Goal: Check status: Check status

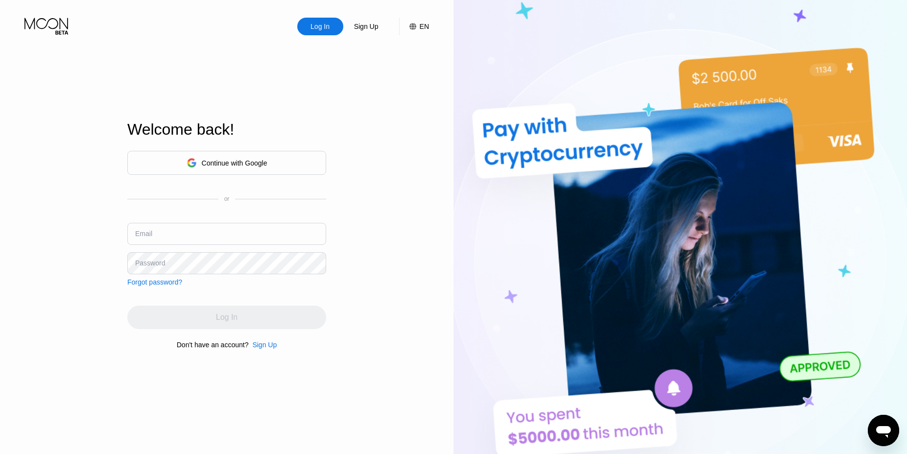
click at [228, 156] on div "Continue with Google" at bounding box center [227, 162] width 81 height 15
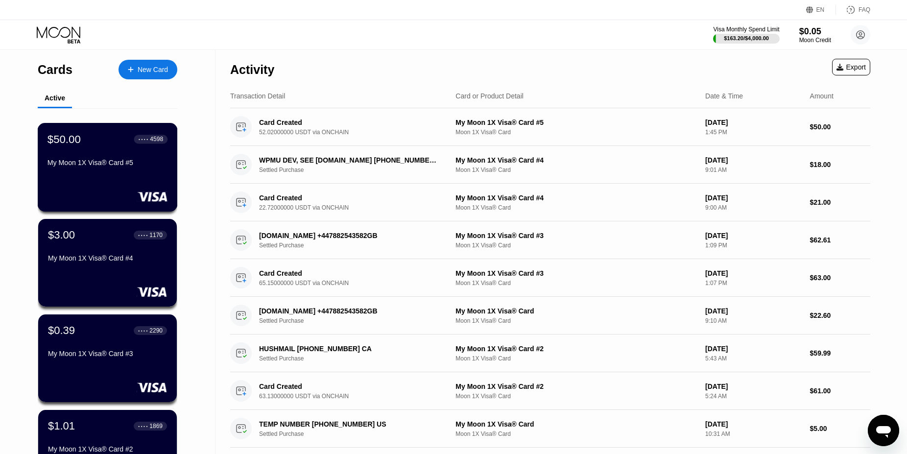
click at [107, 161] on div "$50.00 ● ● ● ● 4598 My Moon 1X Visa® Card #5" at bounding box center [107, 152] width 120 height 38
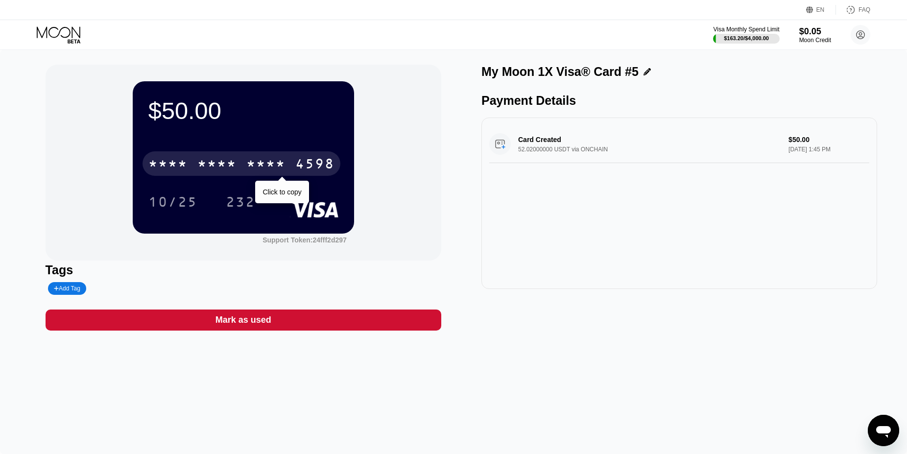
click at [252, 160] on div "* * * *" at bounding box center [265, 165] width 39 height 16
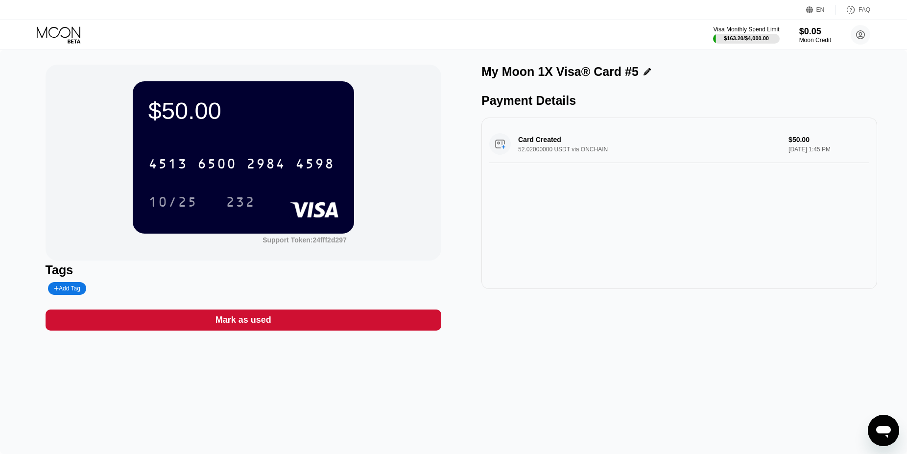
click at [254, 165] on div "2984" at bounding box center [265, 165] width 39 height 16
click at [154, 208] on div "10/25" at bounding box center [172, 203] width 49 height 16
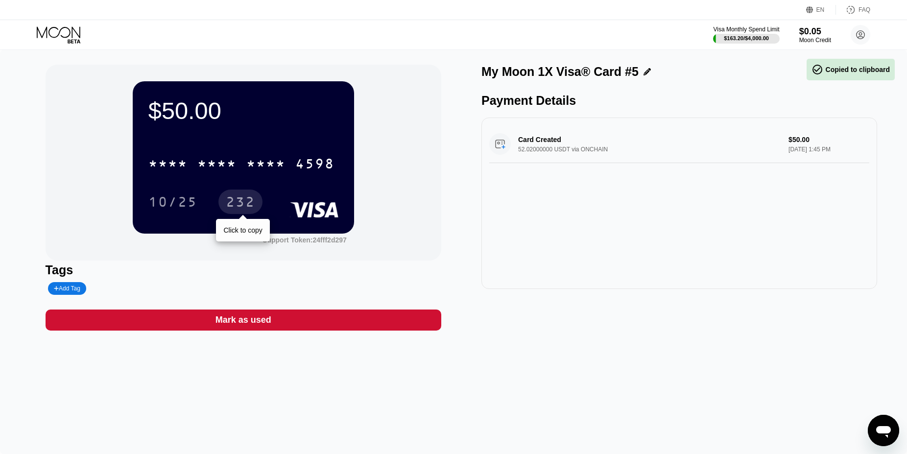
click at [253, 211] on div "232" at bounding box center [240, 203] width 29 height 16
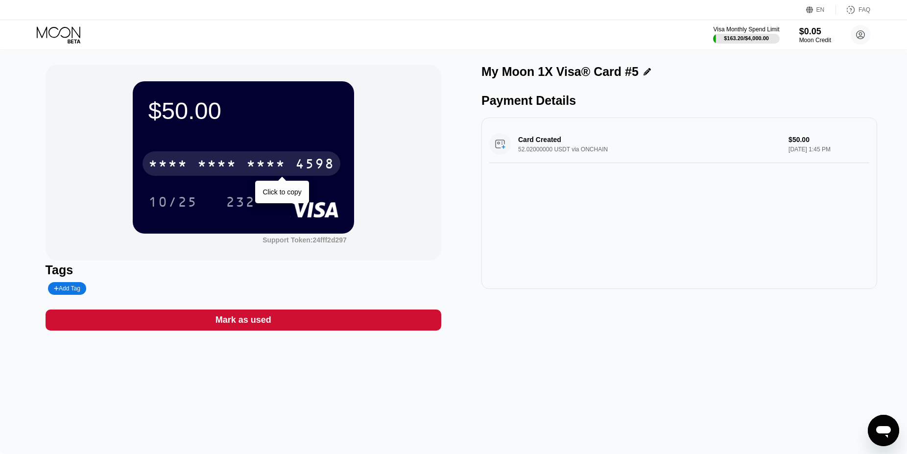
click at [208, 164] on div "* * * *" at bounding box center [216, 165] width 39 height 16
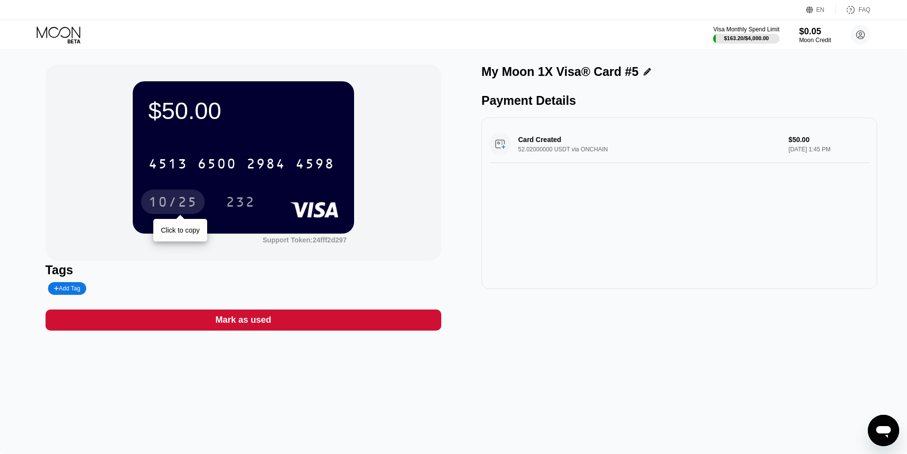
click at [176, 202] on div "10/25" at bounding box center [172, 203] width 49 height 16
click at [234, 204] on div "232" at bounding box center [240, 203] width 29 height 16
